Goal: Find specific page/section

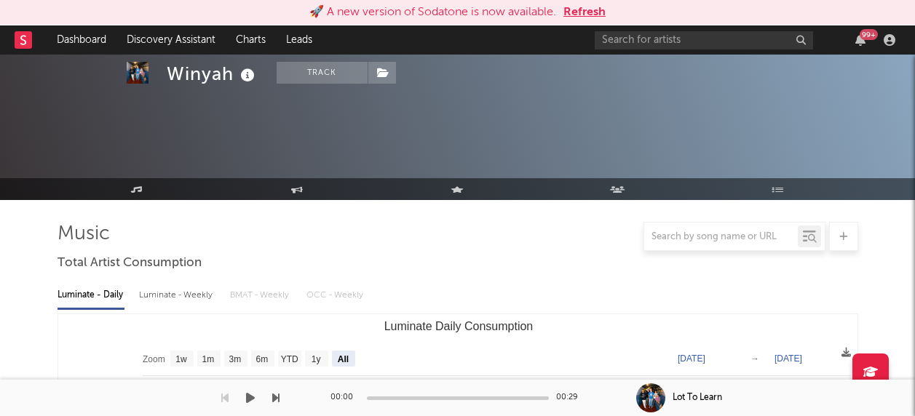
select select "All"
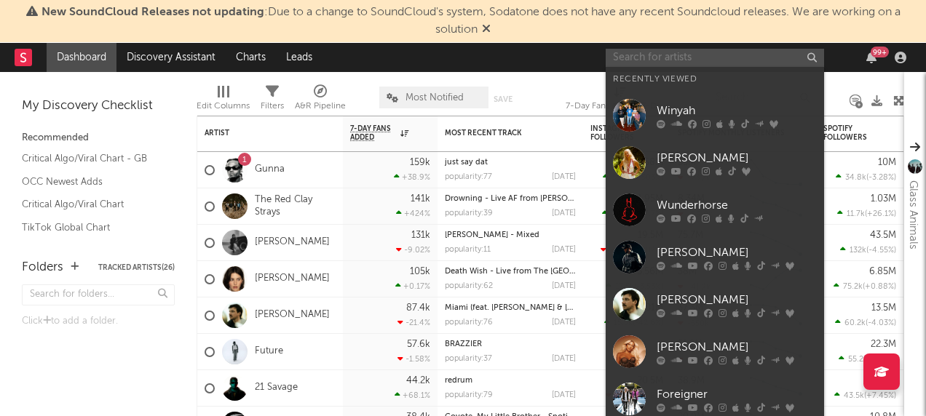
click at [714, 53] on input "text" at bounding box center [715, 58] width 218 height 18
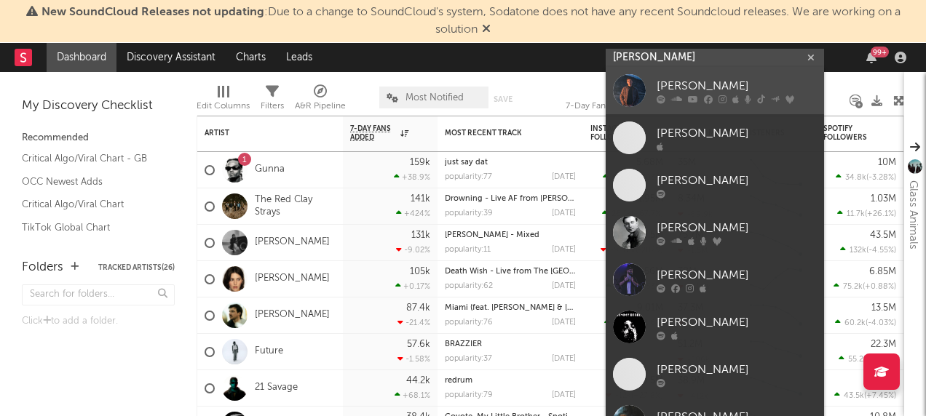
type input "[PERSON_NAME]"
click at [627, 90] on div at bounding box center [629, 90] width 33 height 33
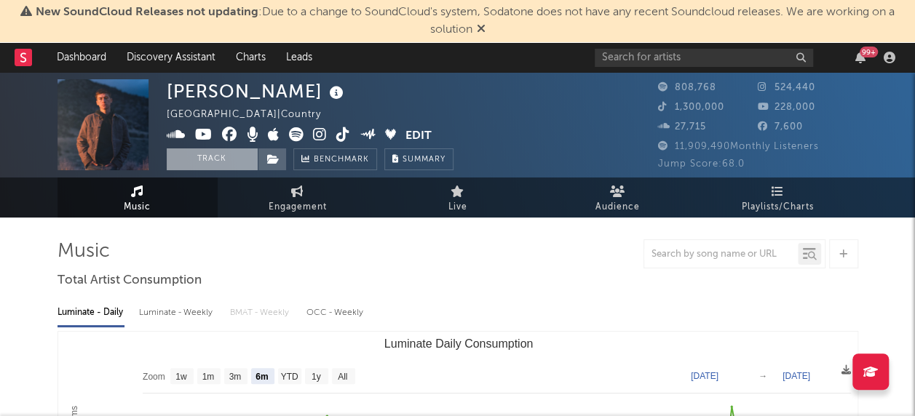
click at [212, 154] on button "Track" at bounding box center [212, 159] width 91 height 22
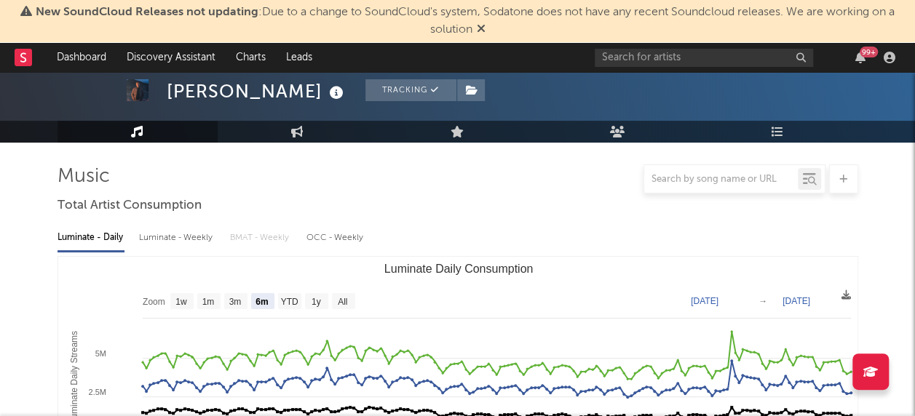
scroll to position [146, 0]
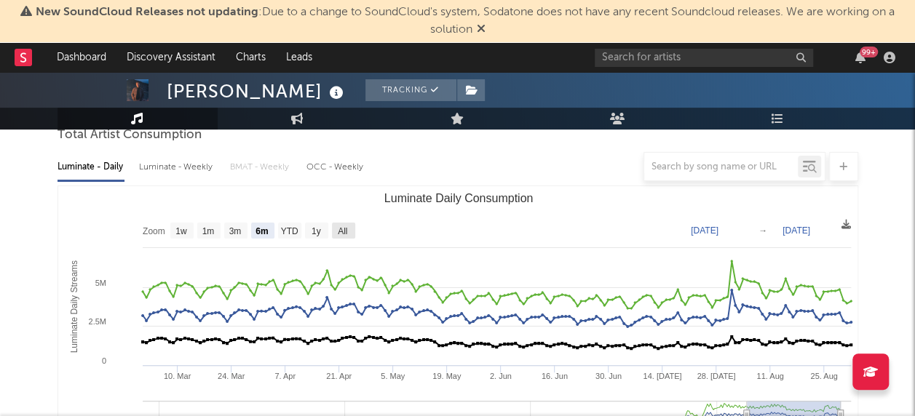
click at [346, 229] on text "All" at bounding box center [342, 231] width 9 height 10
select select "All"
type input "[DATE]"
